Goal: Book appointment/travel/reservation

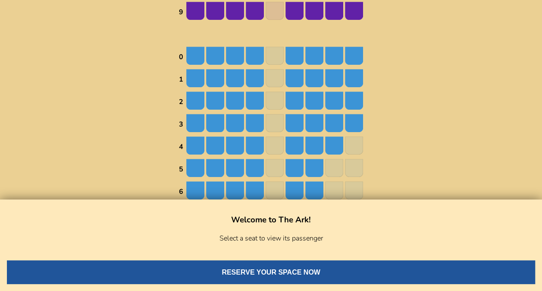
scroll to position [259, 0]
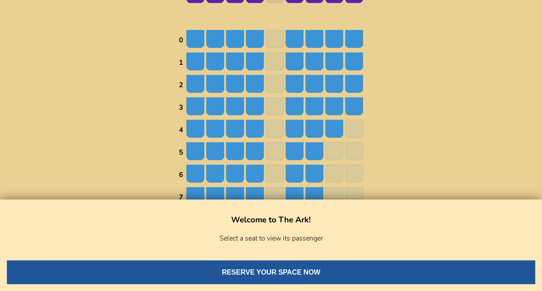
click at [295, 266] on button "RESERVE YOUR SPACE NOW" at bounding box center [271, 272] width 528 height 24
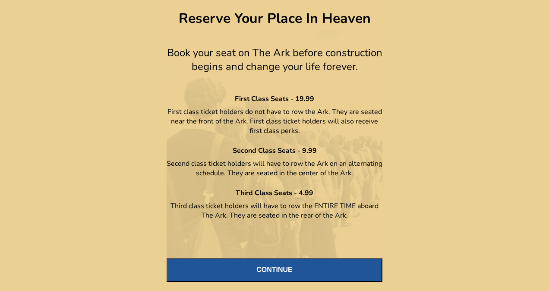
click at [283, 264] on button "CONTINUE" at bounding box center [275, 270] width 216 height 24
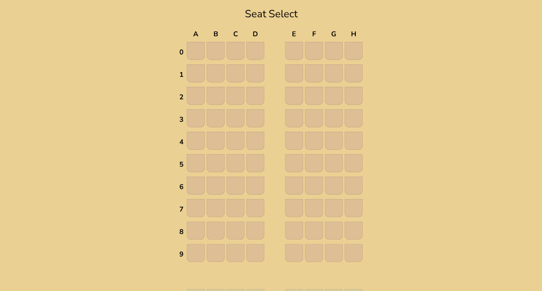
click at [192, 46] on img at bounding box center [196, 51] width 18 height 18
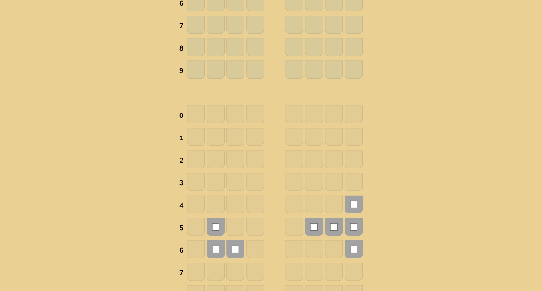
scroll to position [475, 0]
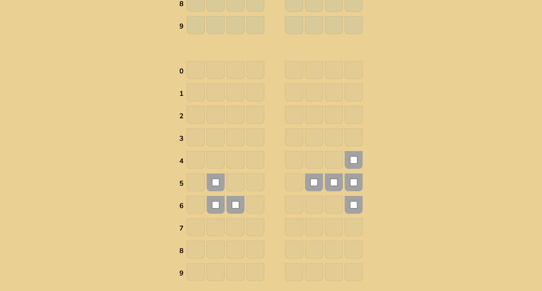
click at [351, 154] on img at bounding box center [354, 160] width 18 height 18
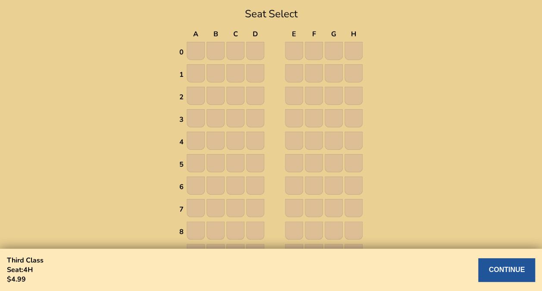
scroll to position [482, 0]
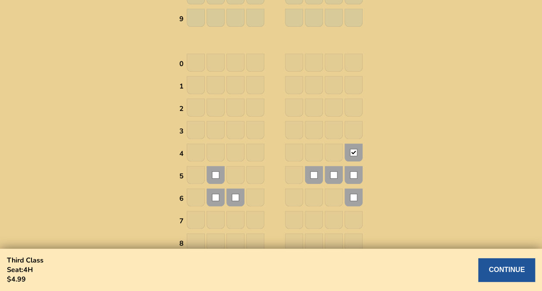
click at [517, 271] on button "CONTINUE" at bounding box center [506, 270] width 57 height 24
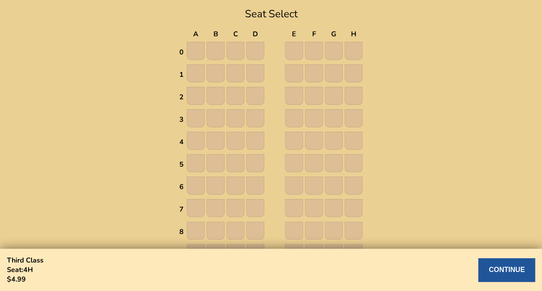
select select "US"
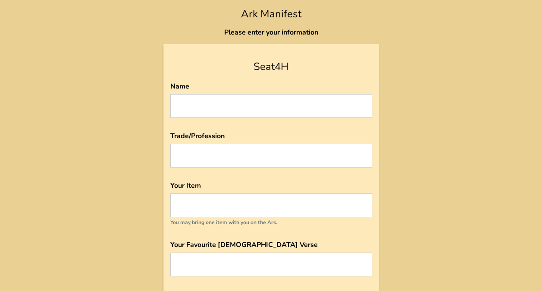
click at [293, 108] on input at bounding box center [271, 106] width 202 height 24
type input "Max"
click at [353, 151] on input at bounding box center [271, 156] width 202 height 24
type input "Real Estate"
click at [334, 199] on input at bounding box center [271, 205] width 202 height 24
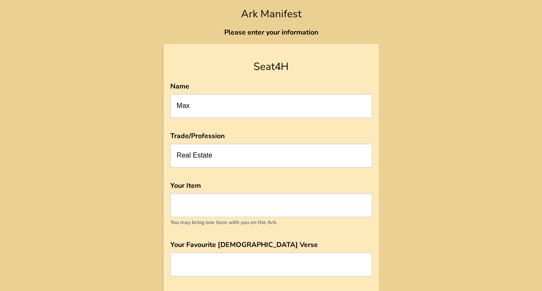
type input "B"
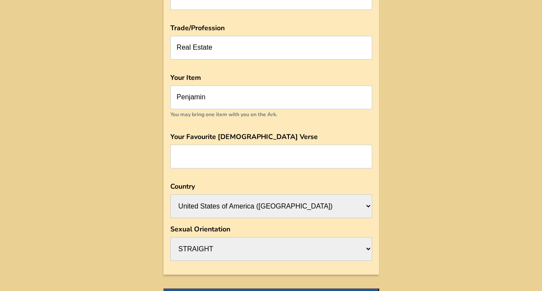
scroll to position [129, 0]
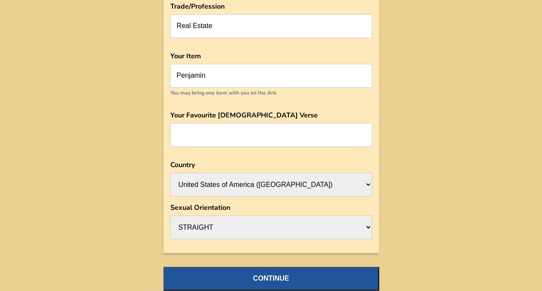
type input "Penjamin"
click at [256, 126] on input at bounding box center [271, 135] width 202 height 24
paste input "1 Corinthians 15:58"
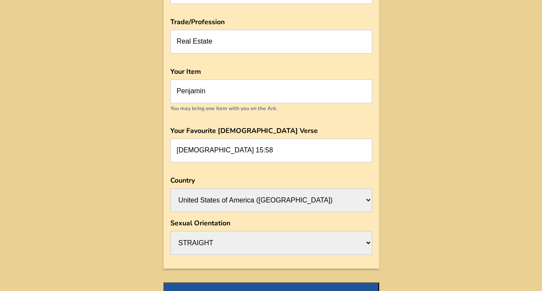
scroll to position [166, 0]
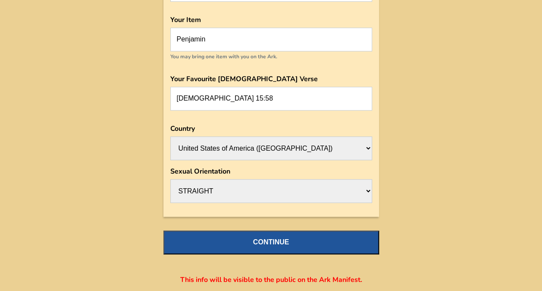
type input "1 Corinthians 15:58"
click at [288, 234] on button "CONTINUE" at bounding box center [272, 242] width 216 height 24
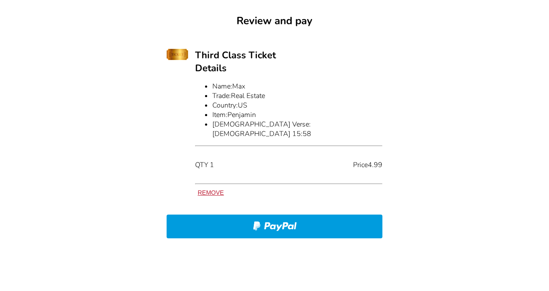
click at [349, 220] on div at bounding box center [274, 227] width 211 height 14
